Goal: Complete application form

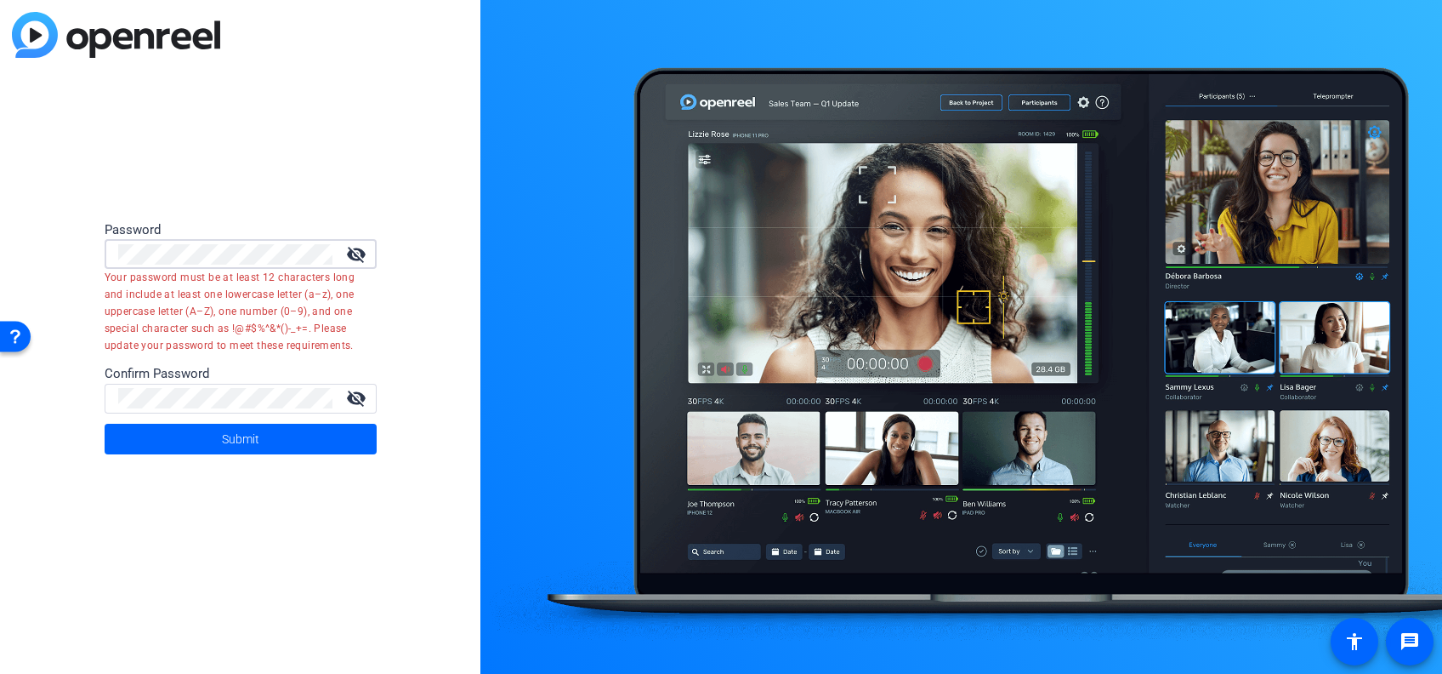
click at [48, 326] on div "Password visibility_off Your password must be at least 12 characters long and i…" at bounding box center [240, 337] width 480 height 674
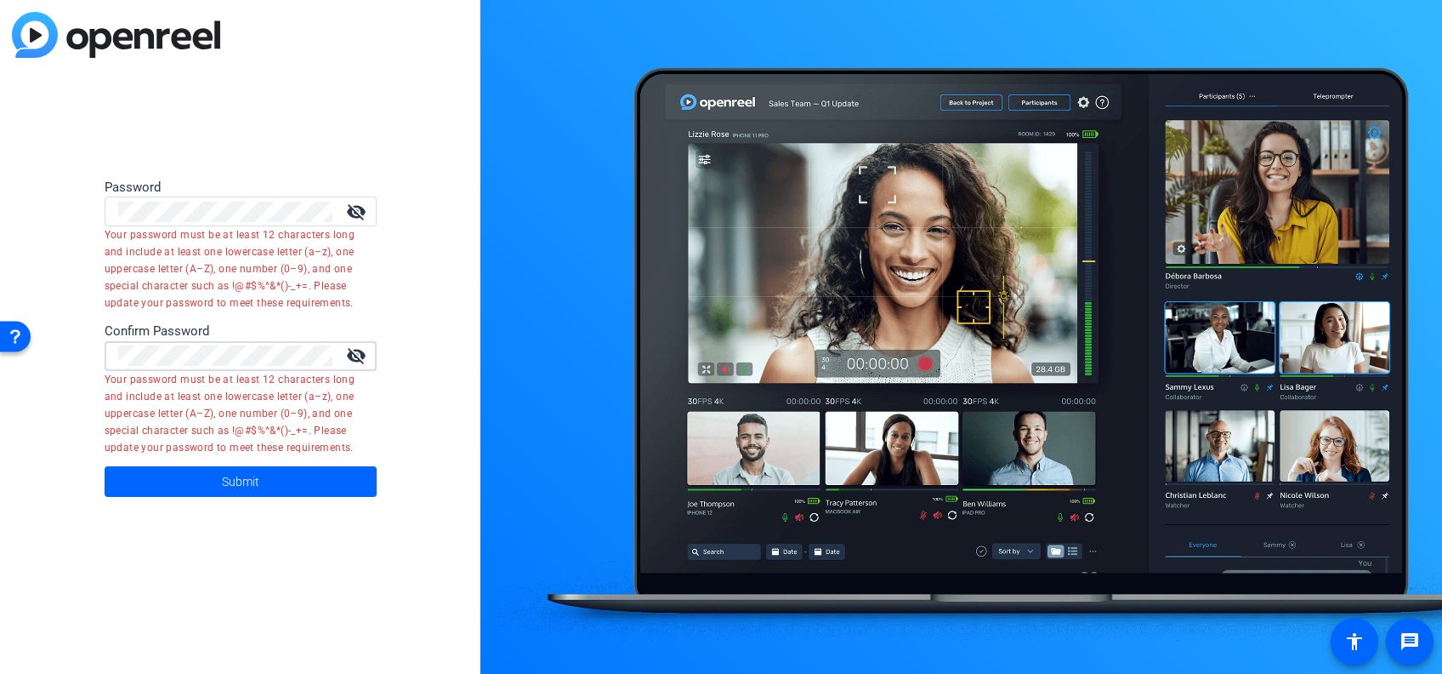
click at [42, 441] on div "Password visibility_off Your password must be at least 12 characters long and i…" at bounding box center [240, 337] width 480 height 674
click at [165, 486] on span at bounding box center [241, 481] width 272 height 41
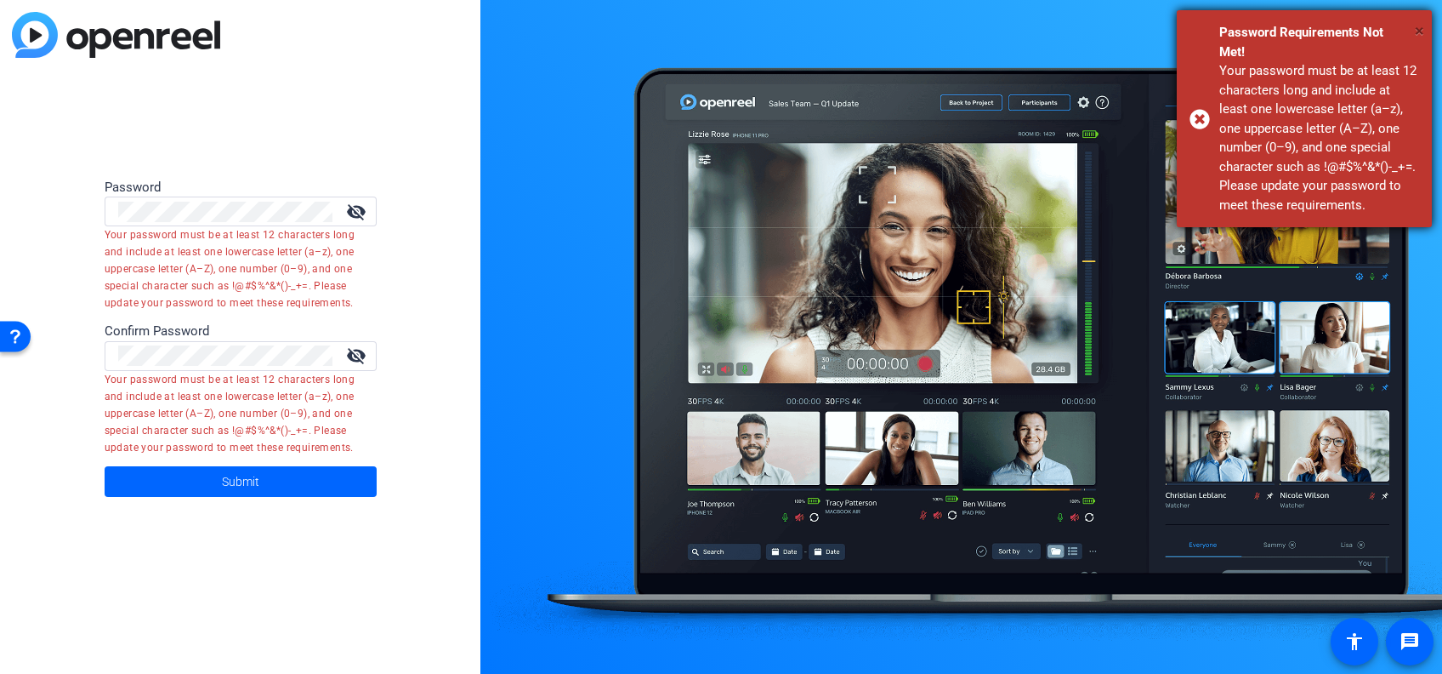
click at [1415, 27] on span "×" at bounding box center [1419, 30] width 9 height 20
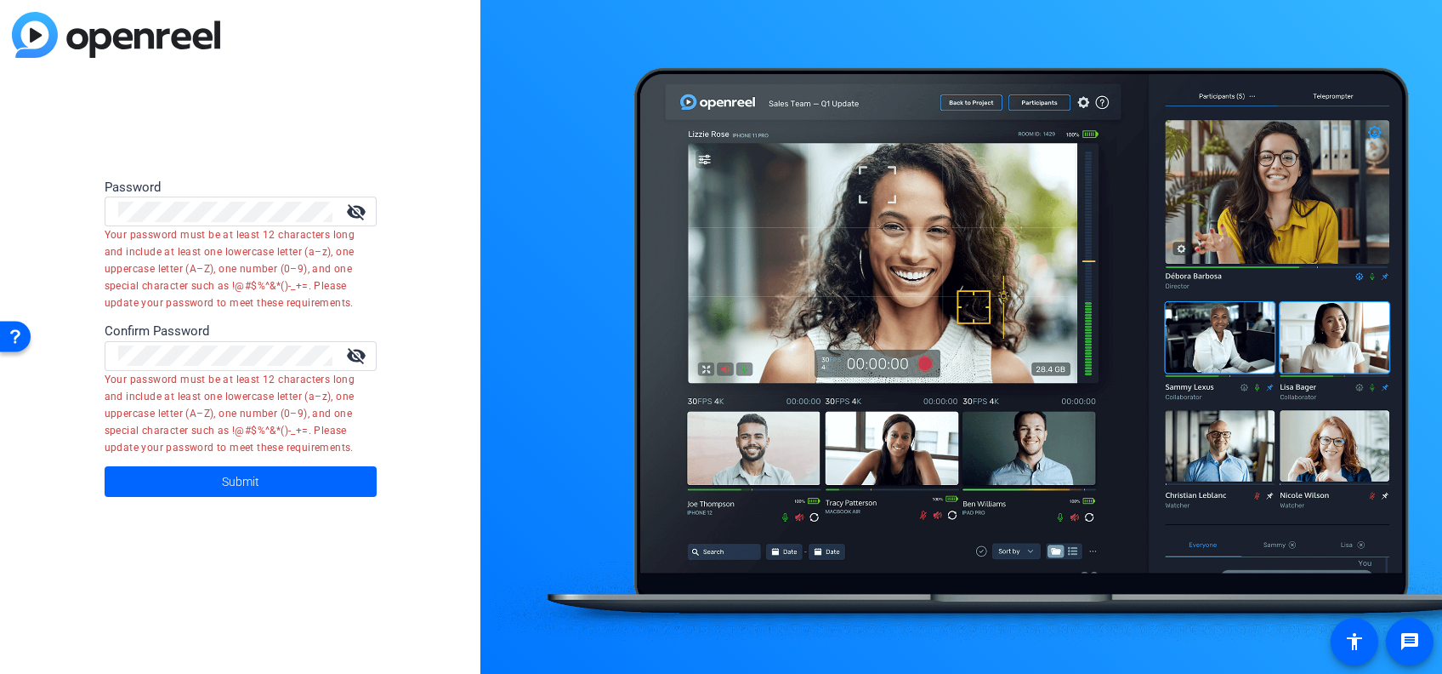
click at [299, 196] on div at bounding box center [225, 211] width 214 height 30
click at [354, 209] on mat-icon "visibility_off" at bounding box center [356, 212] width 41 height 20
click at [134, 292] on mat-error "Your password must be at least 12 characters long and include at least one lowe…" at bounding box center [234, 268] width 259 height 85
click at [351, 355] on mat-icon "visibility_off" at bounding box center [356, 355] width 41 height 20
click at [101, 452] on div "Password visibility Your password must be at least 12 characters long and inclu…" at bounding box center [240, 337] width 480 height 674
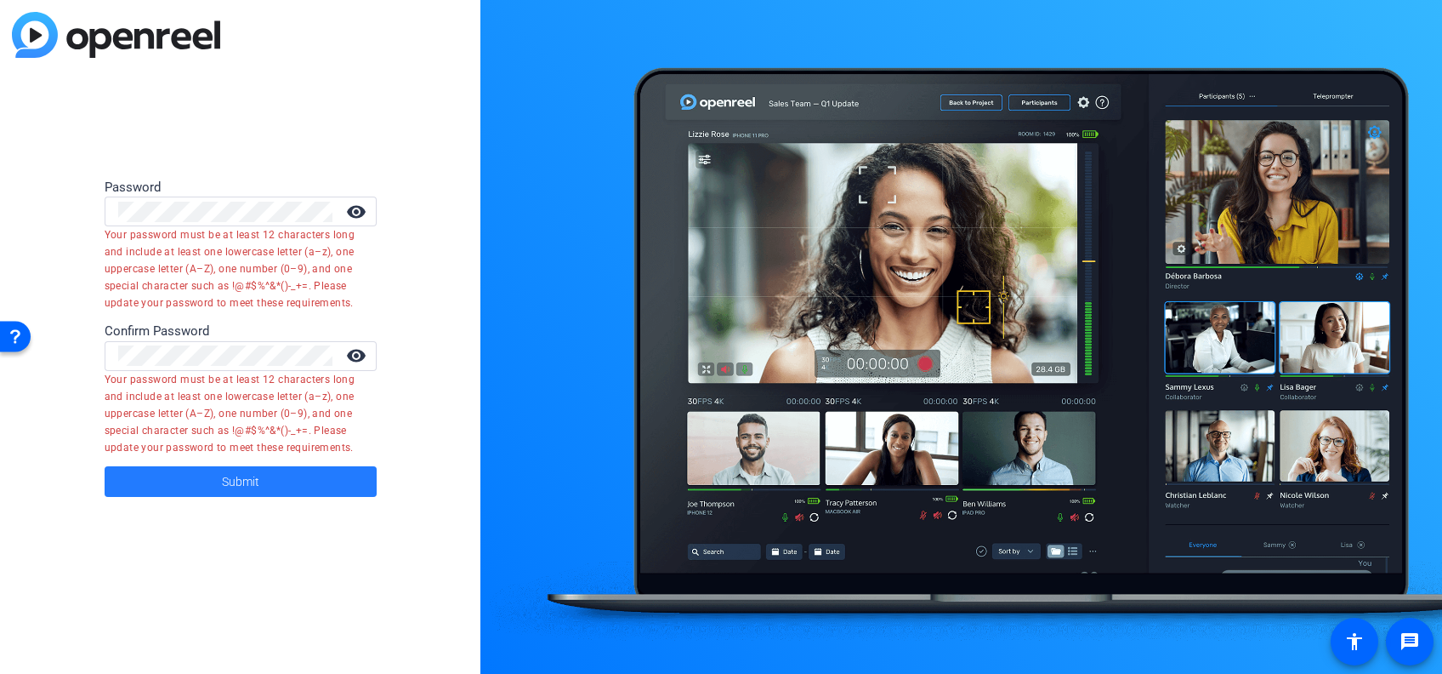
click at [148, 469] on span at bounding box center [241, 481] width 272 height 41
click at [16, 176] on div "Password visibility Your password must be at least 12 characters long and inclu…" at bounding box center [240, 337] width 480 height 674
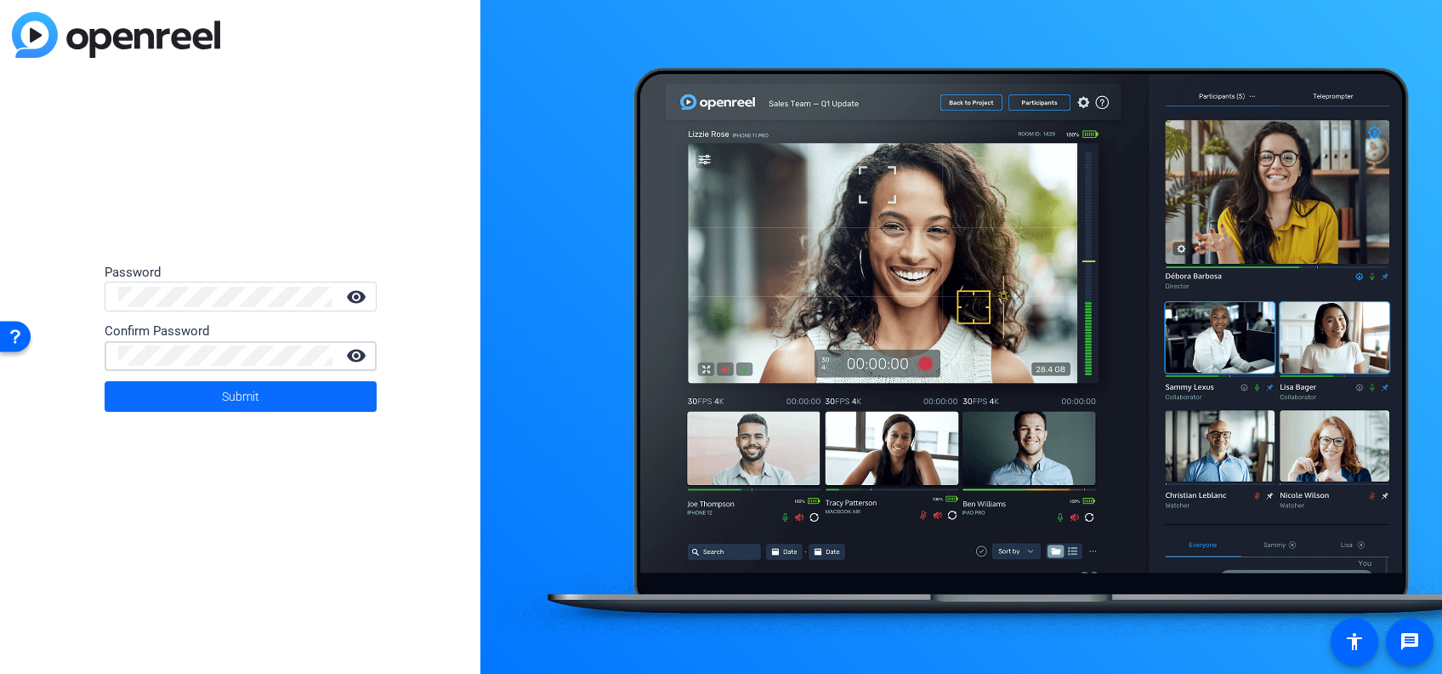
click at [233, 388] on span "Submit" at bounding box center [240, 396] width 37 height 43
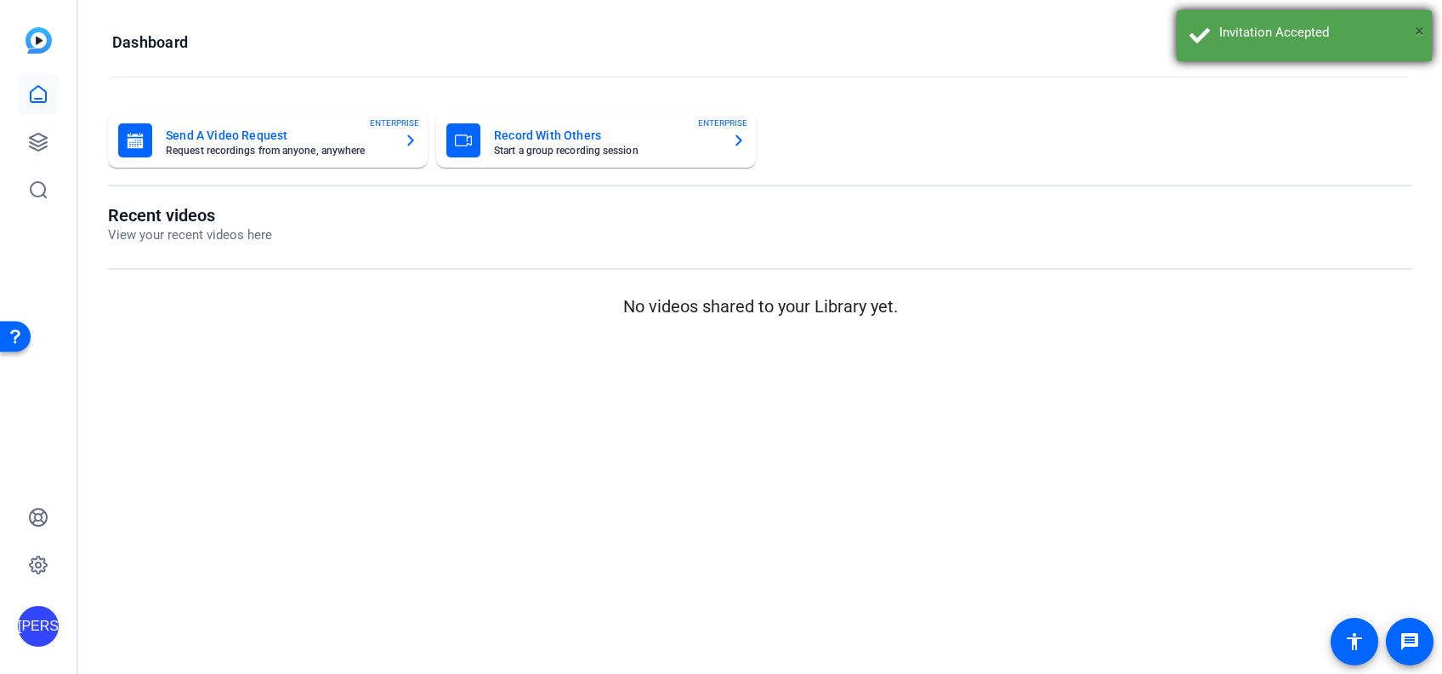
click at [1418, 28] on span "×" at bounding box center [1419, 30] width 9 height 20
